Goal: Check status: Check status

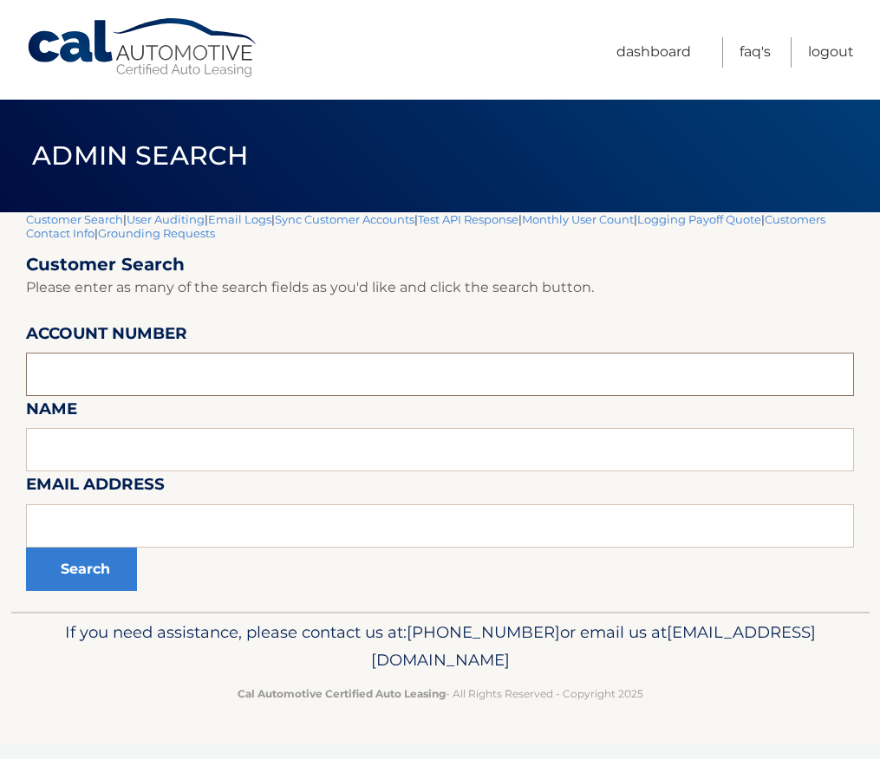
click at [85, 373] on input "text" at bounding box center [440, 374] width 828 height 43
paste input "44456021564"
type input "44456021564"
click at [94, 578] on button "Search" at bounding box center [81, 569] width 111 height 43
